Goal: Navigation & Orientation: Find specific page/section

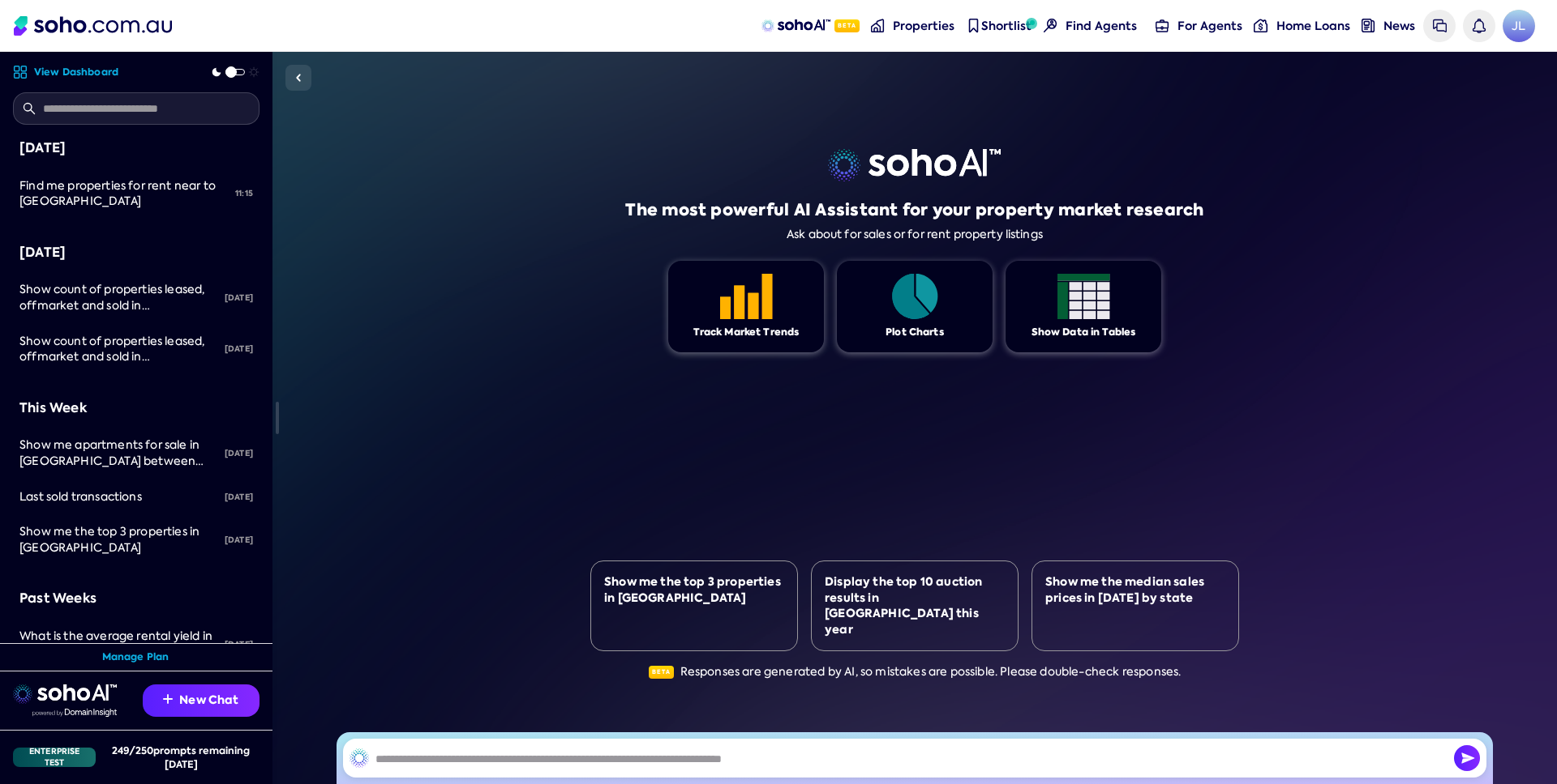
click at [517, 256] on div "The most powerful AI Assistant for your property market research Ask about for …" at bounding box center [914, 418] width 1285 height 732
click at [317, 227] on div "The most powerful AI Assistant for your property market research Ask about for …" at bounding box center [914, 418] width 1285 height 732
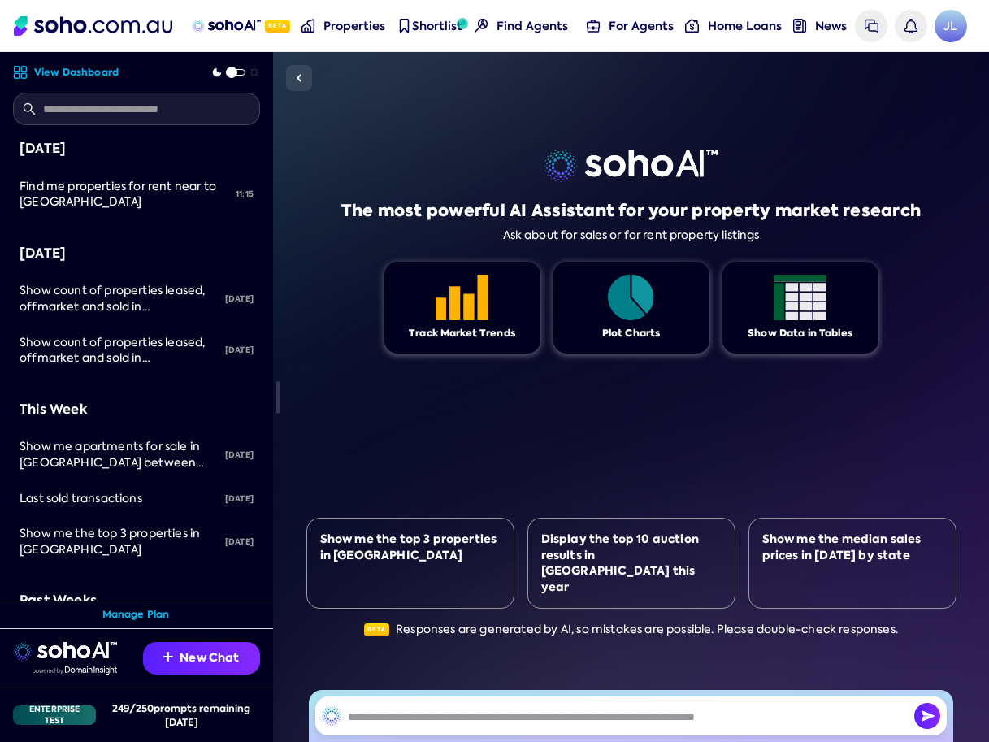
click at [857, 406] on div "The most powerful AI Assistant for your property market research Ask about for …" at bounding box center [631, 397] width 650 height 690
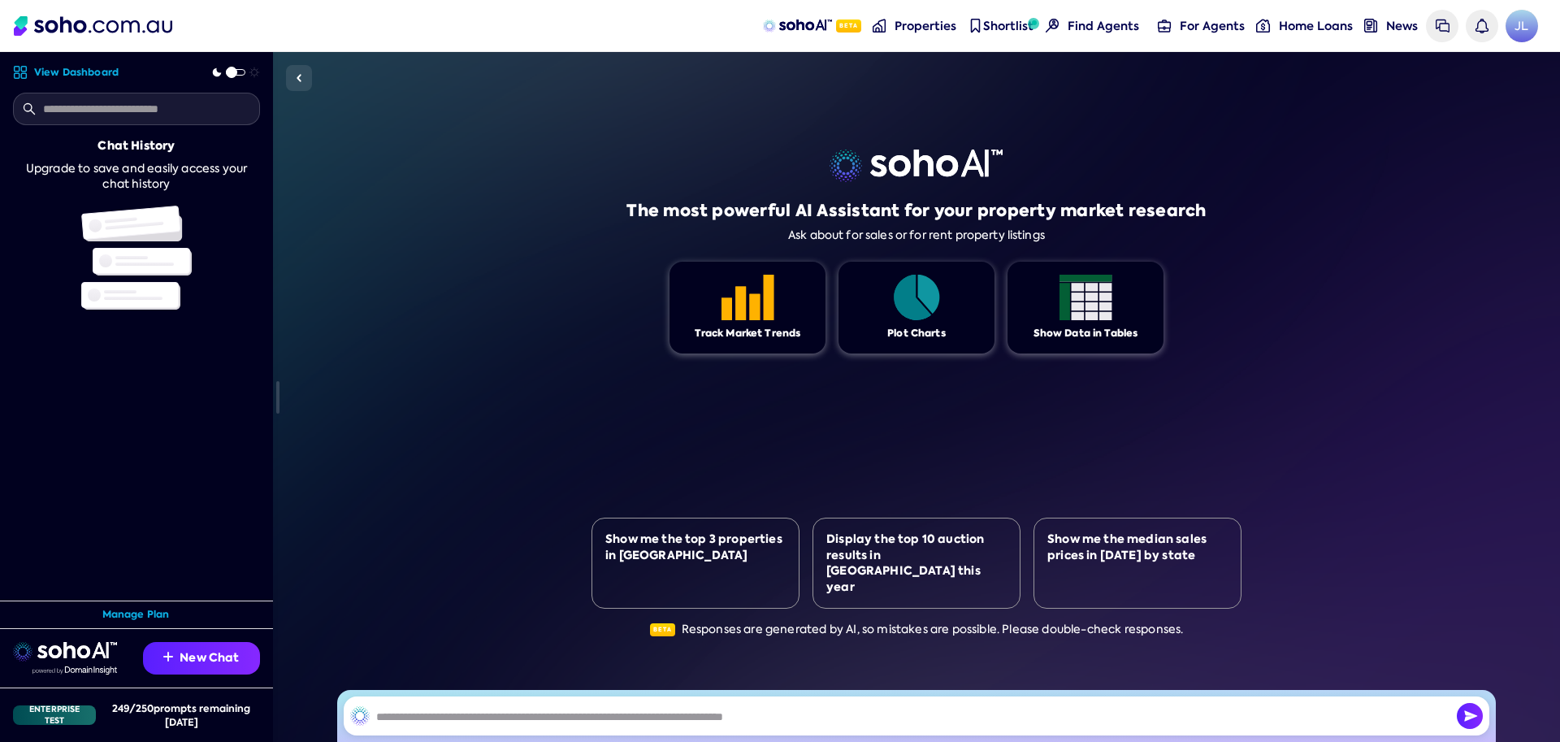
click at [1517, 553] on div "The most powerful AI Assistant for your property market research Ask about for …" at bounding box center [916, 397] width 1287 height 690
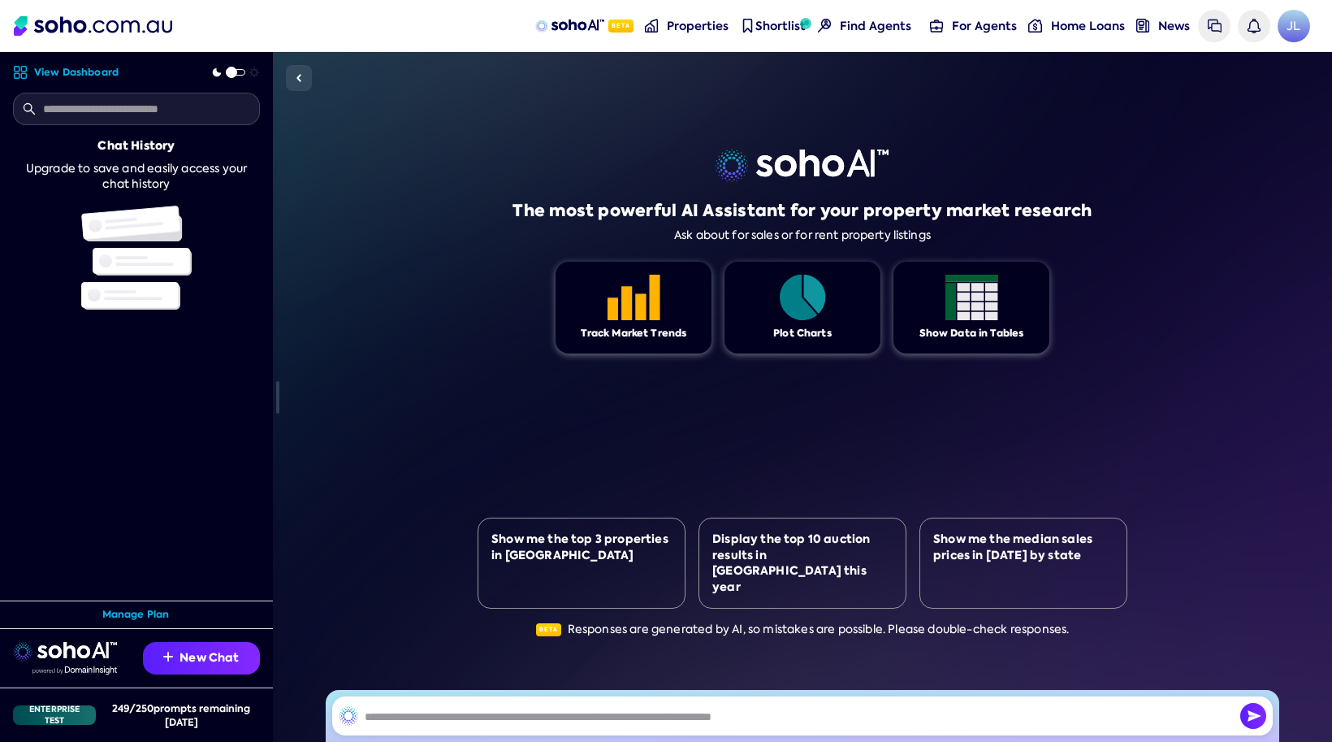
click at [1119, 449] on div "The most powerful AI Assistant for your property market research Ask about for …" at bounding box center [803, 397] width 650 height 690
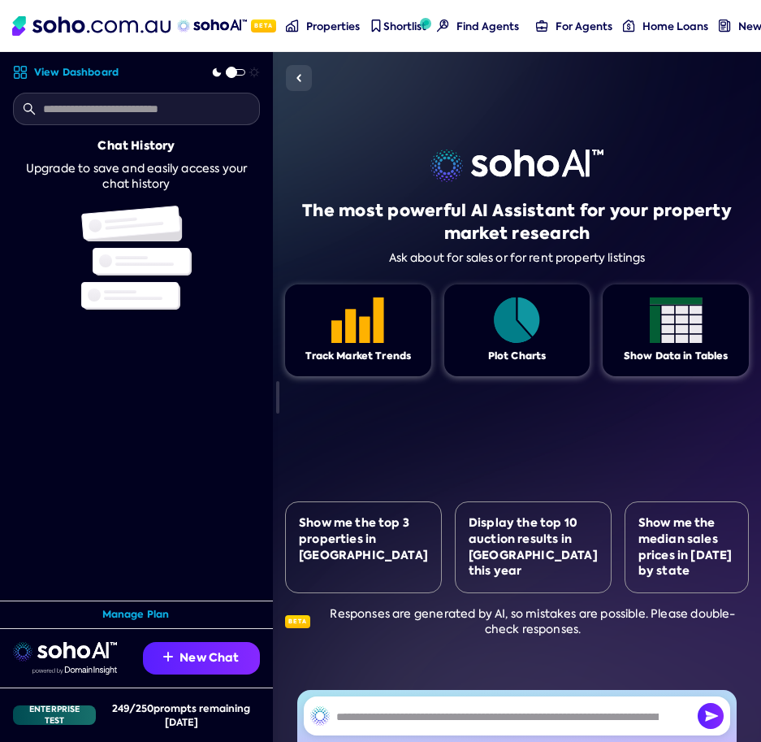
click at [701, 433] on div "The most powerful AI Assistant for your property market research Ask about for …" at bounding box center [517, 397] width 464 height 690
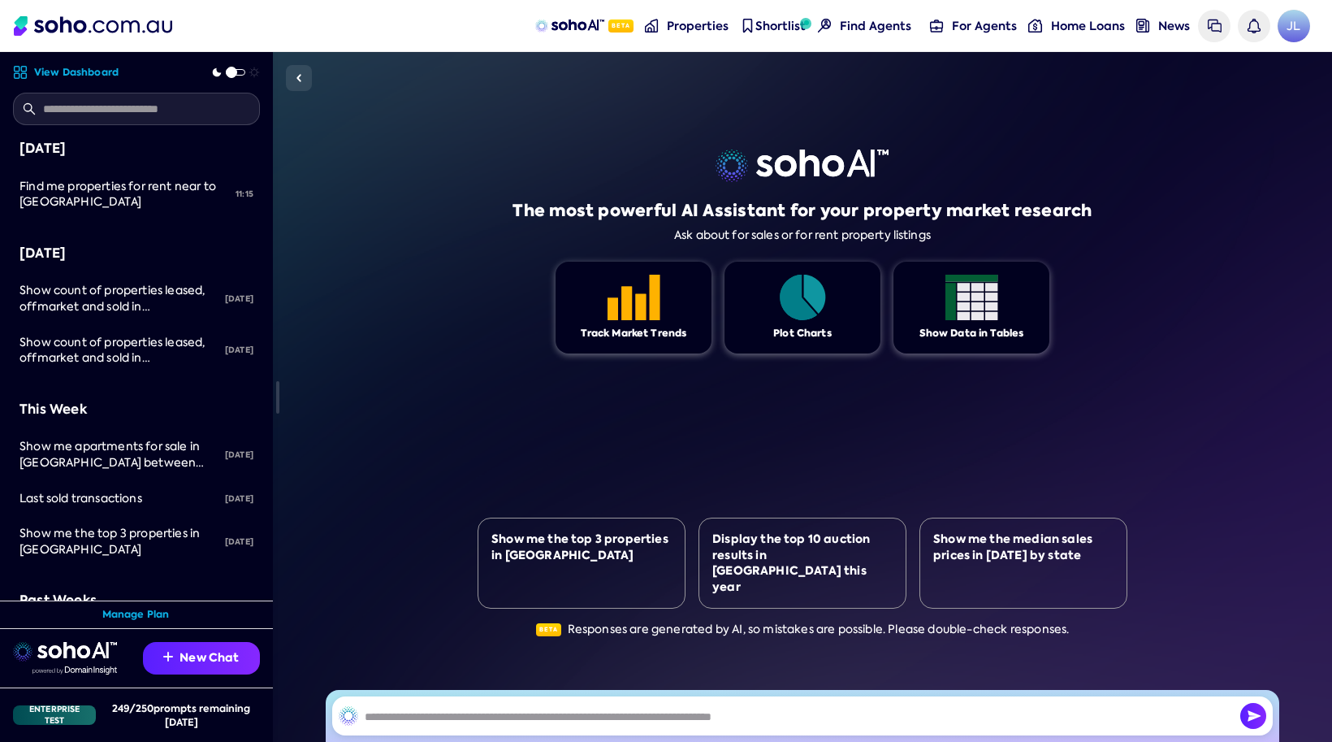
click at [1064, 217] on div "The most powerful AI Assistant for your property market research Ask about for …" at bounding box center [802, 397] width 1059 height 690
click at [716, 26] on span "Properties" at bounding box center [698, 26] width 62 height 16
